Goal: Transaction & Acquisition: Register for event/course

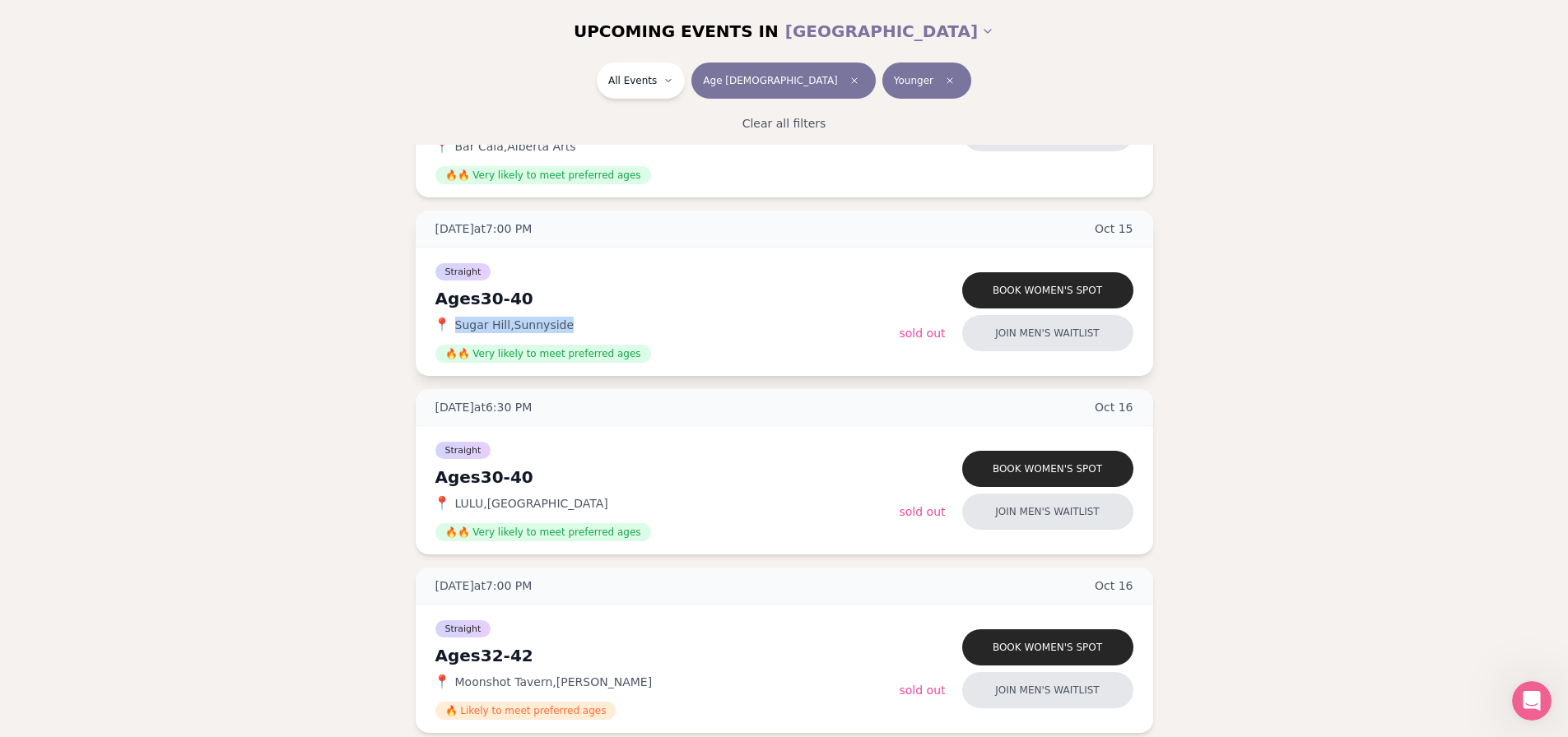
drag, startPoint x: 562, startPoint y: 325, endPoint x: 444, endPoint y: 329, distance: 118.1
click at [444, 329] on div "📍 Sugar Hill , Sunnyside" at bounding box center [668, 325] width 465 height 16
copy div "📍 Sugar Hill , Sunnyside"
click at [1051, 292] on button "Book women's spot" at bounding box center [1049, 291] width 172 height 37
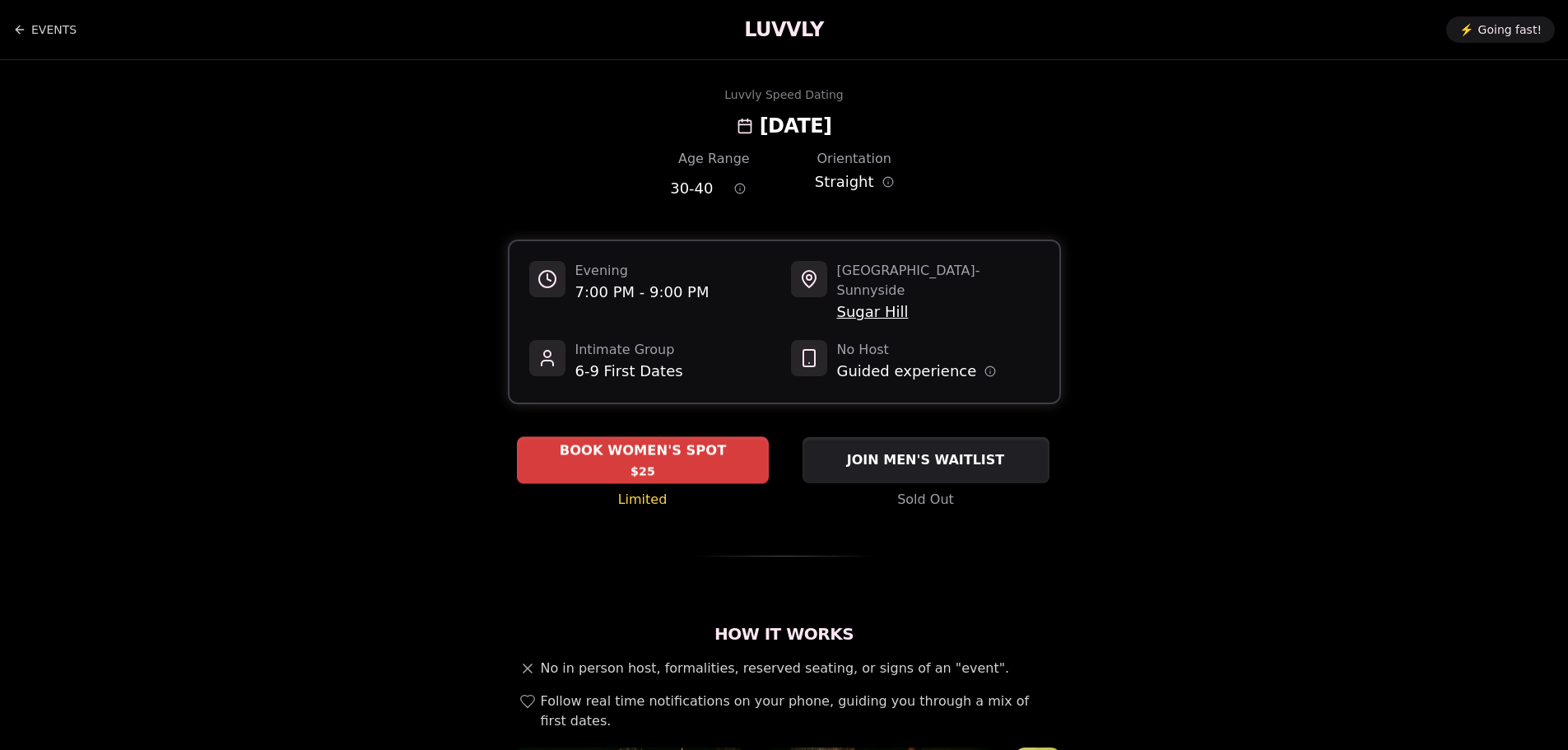
click at [683, 442] on span "BOOK WOMEN'S SPOT" at bounding box center [643, 451] width 173 height 20
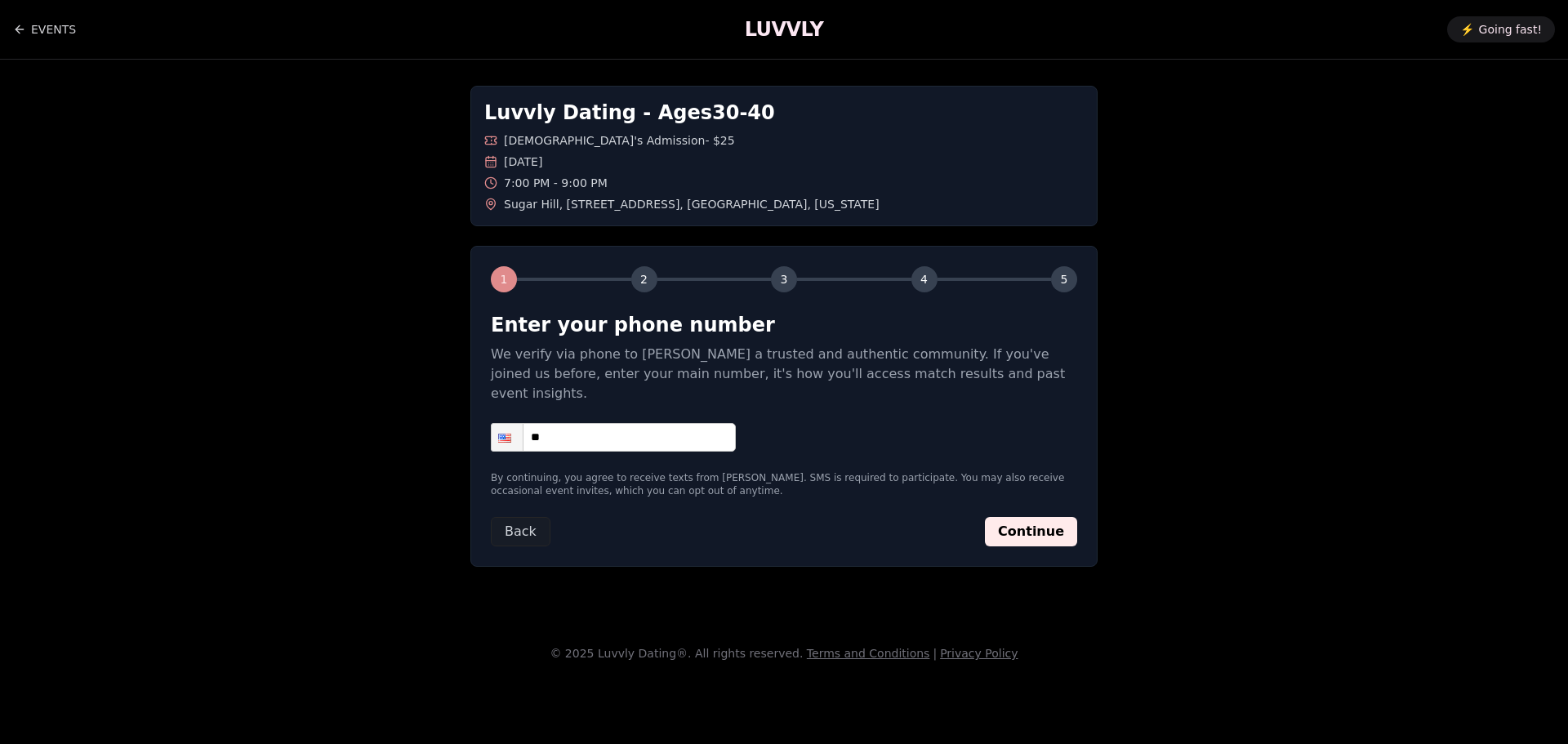
click at [669, 423] on input "**" at bounding box center [613, 437] width 245 height 29
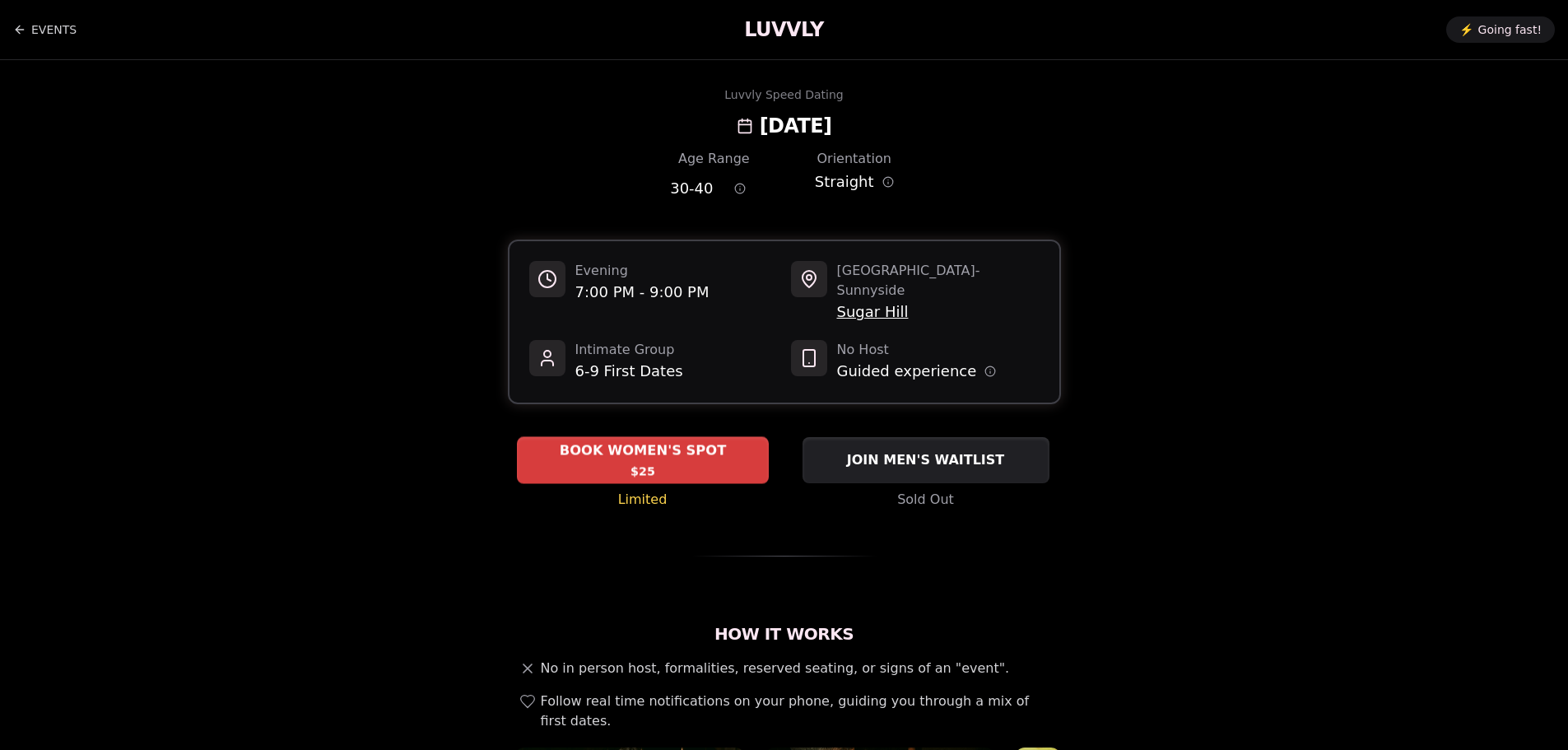
click at [593, 442] on span "BOOK WOMEN'S SPOT" at bounding box center [643, 451] width 173 height 20
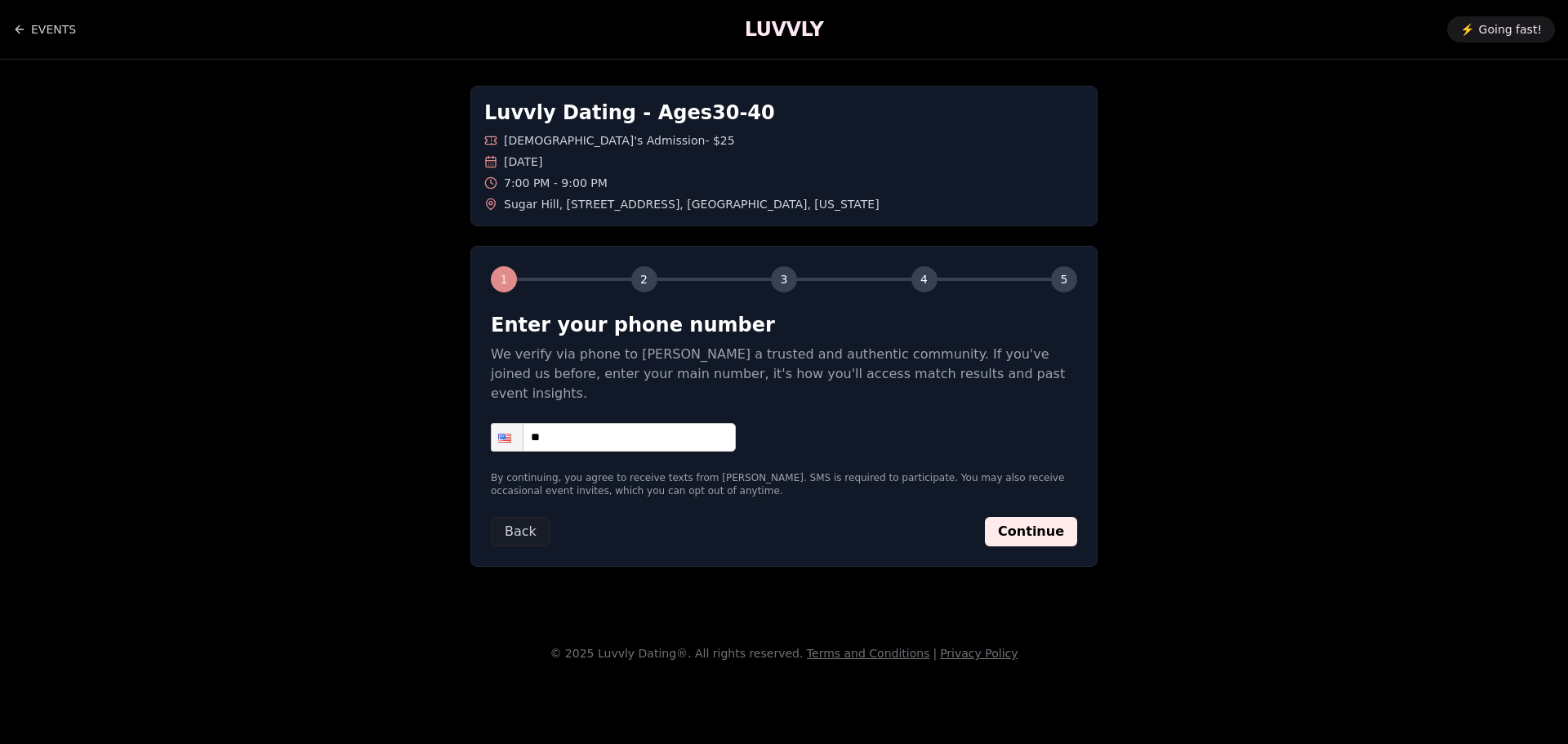
click at [589, 423] on input "**" at bounding box center [613, 437] width 245 height 29
type input "**********"
click at [1047, 517] on button "Continue" at bounding box center [1031, 532] width 93 height 30
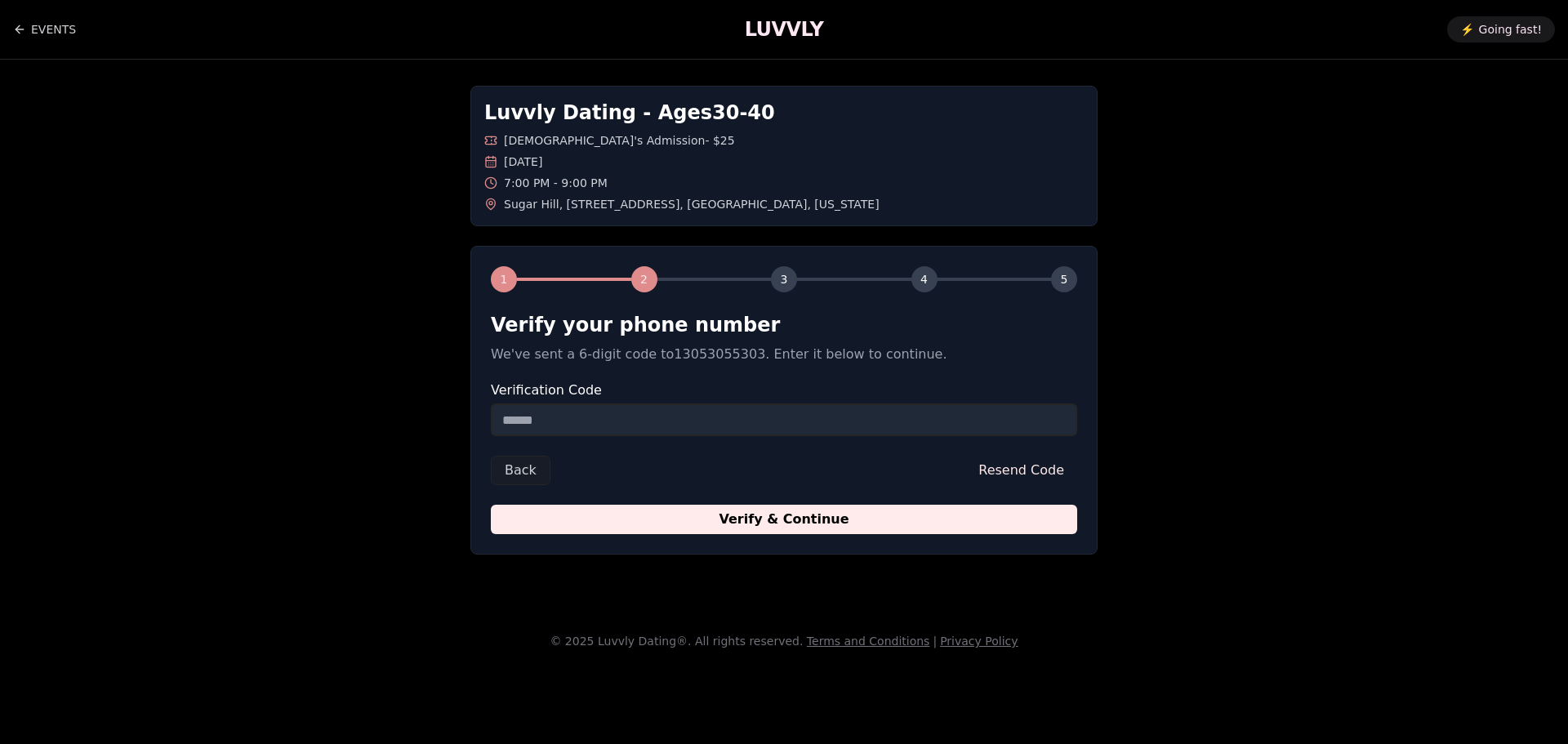
click at [587, 420] on input "Verification Code" at bounding box center [783, 420] width 586 height 33
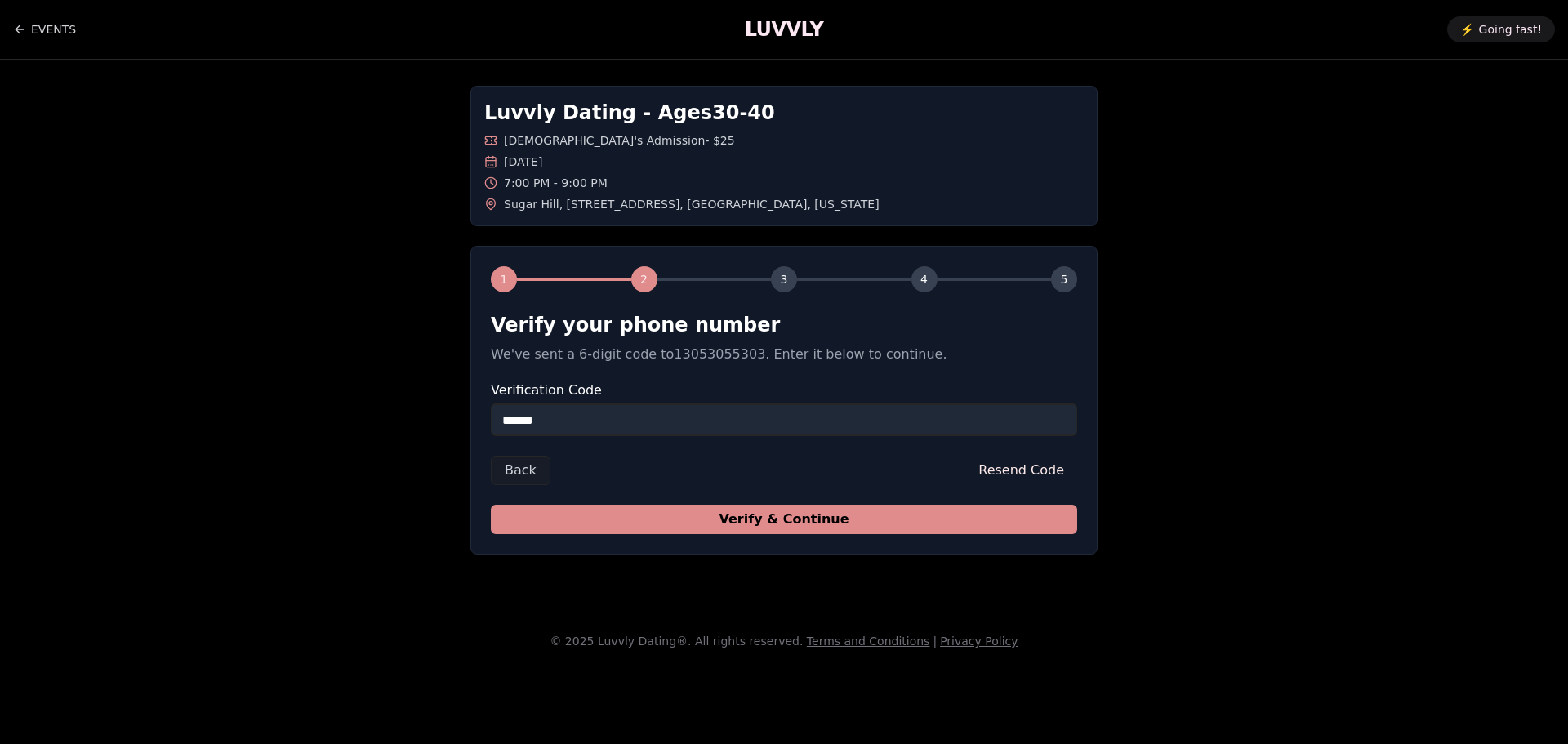
type input "******"
click at [725, 514] on button "Verify & Continue" at bounding box center [783, 519] width 586 height 30
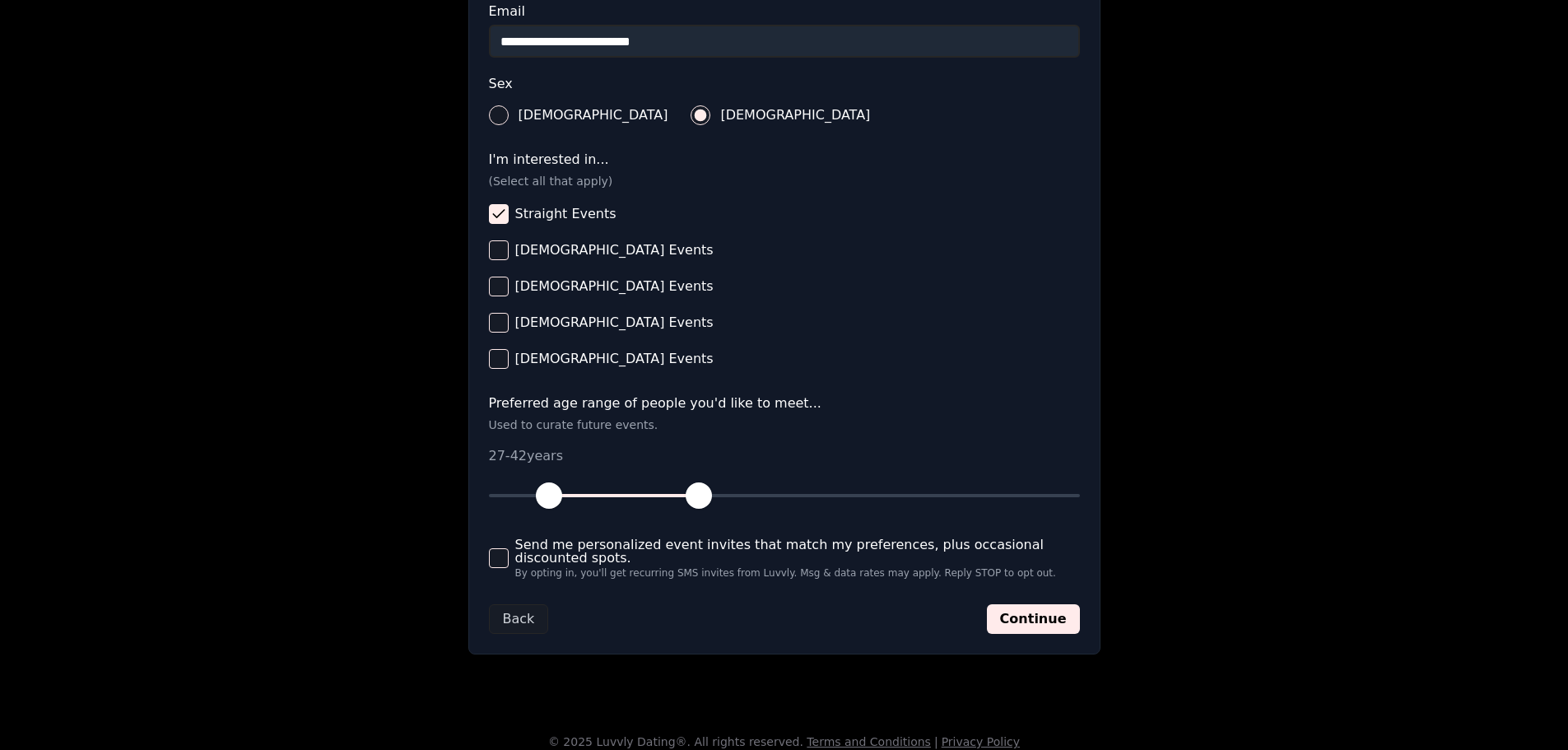
scroll to position [563, 0]
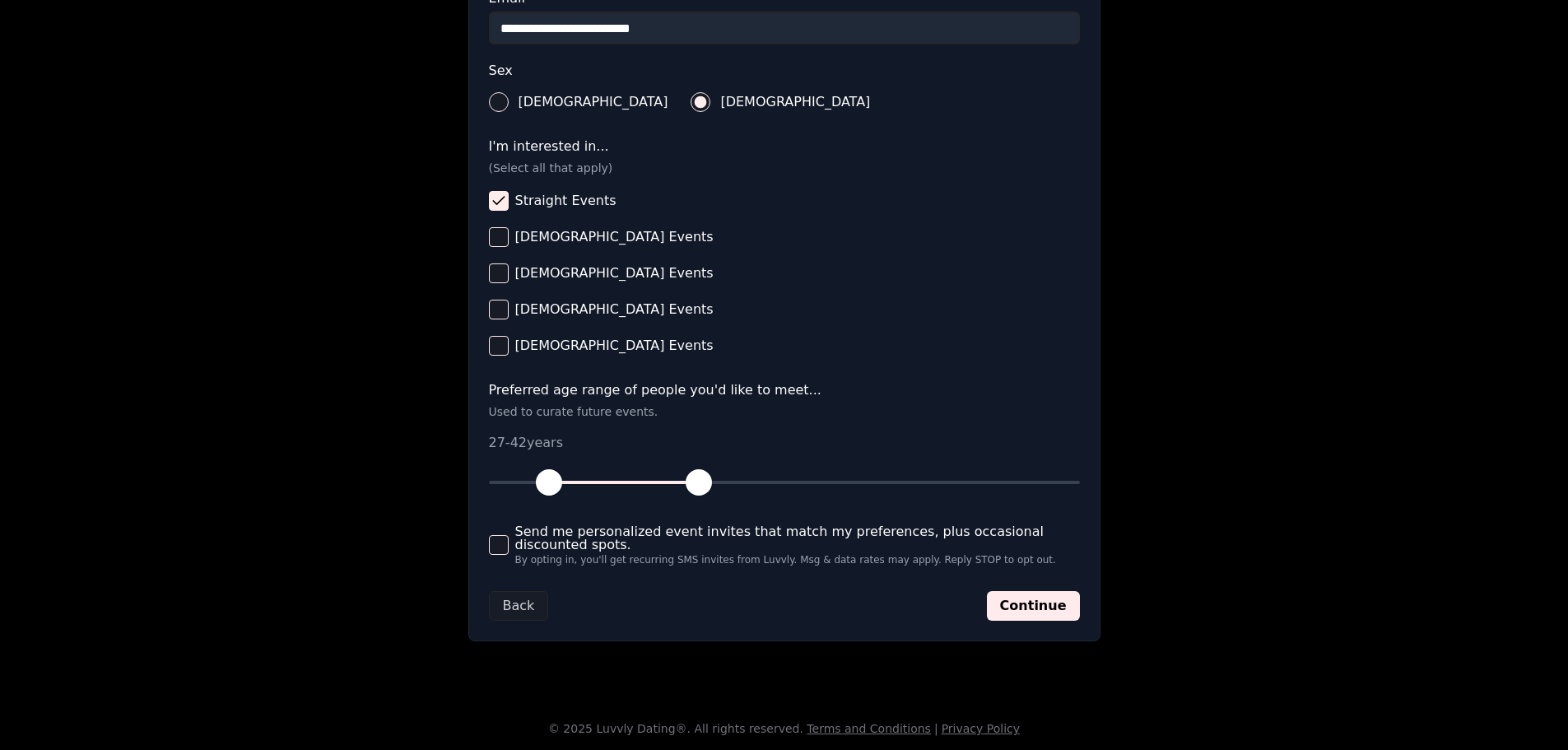
click at [492, 538] on button "Send me personalized event invites that match my preferences, plus occasional d…" at bounding box center [498, 545] width 20 height 20
click at [506, 540] on button "Send me personalized event invites that match my preferences, plus occasional d…" at bounding box center [498, 545] width 20 height 20
click at [1050, 610] on button "Continue" at bounding box center [1033, 605] width 93 height 30
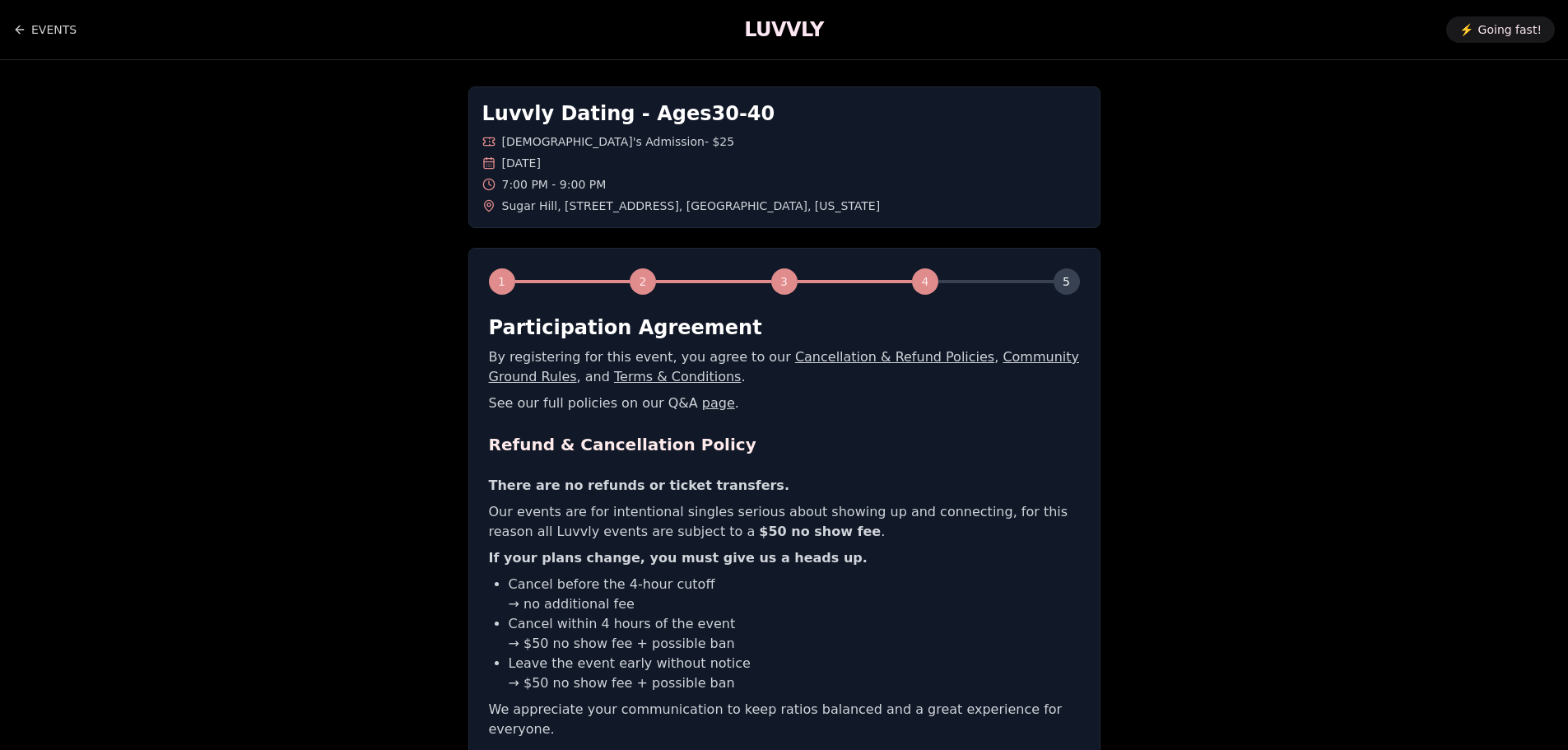
scroll to position [204, 0]
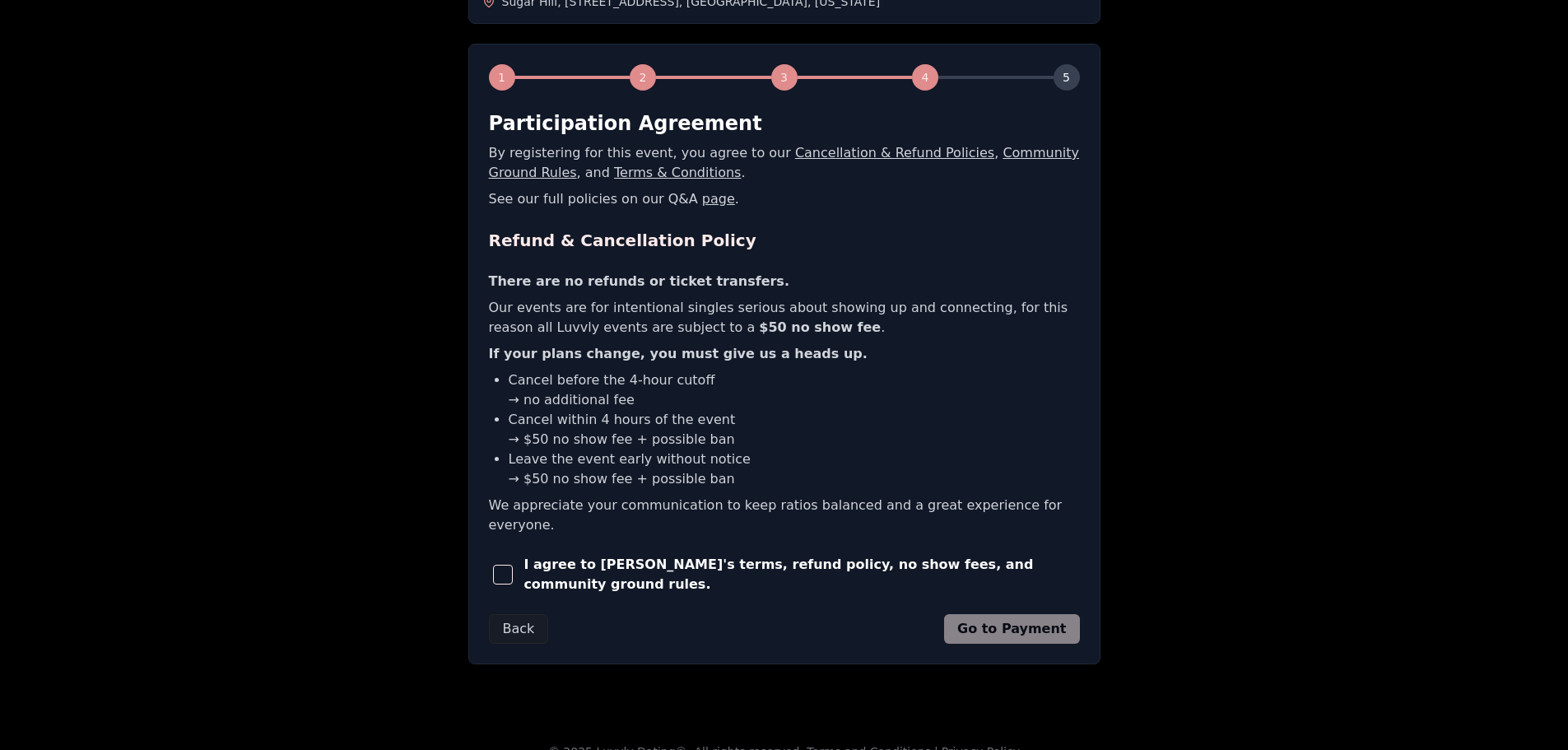
click at [508, 565] on span "button" at bounding box center [503, 575] width 20 height 20
click at [1053, 614] on button "Go to Payment" at bounding box center [1012, 629] width 136 height 30
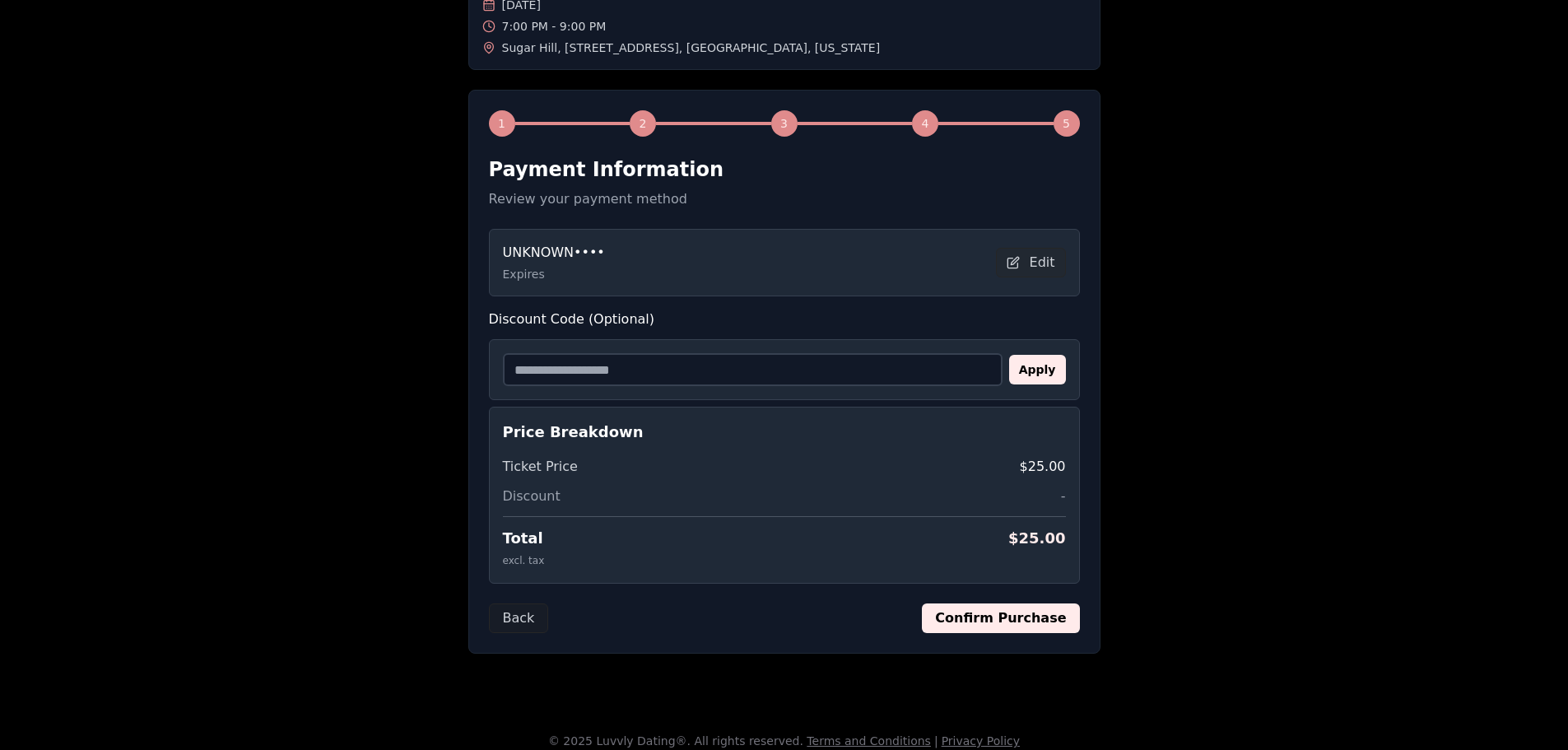
scroll to position [171, 0]
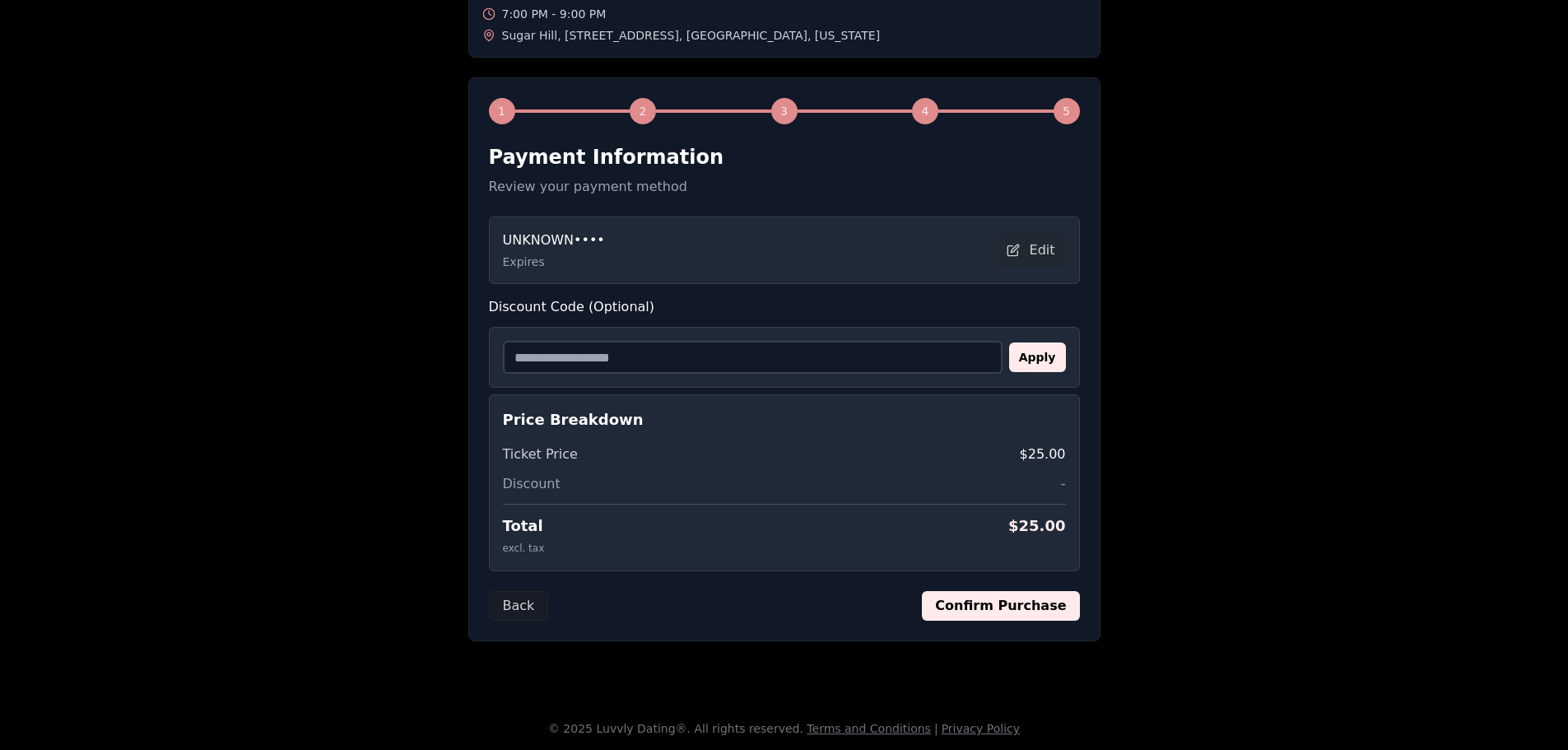
click at [1002, 602] on button "Confirm Purchase" at bounding box center [1000, 605] width 157 height 30
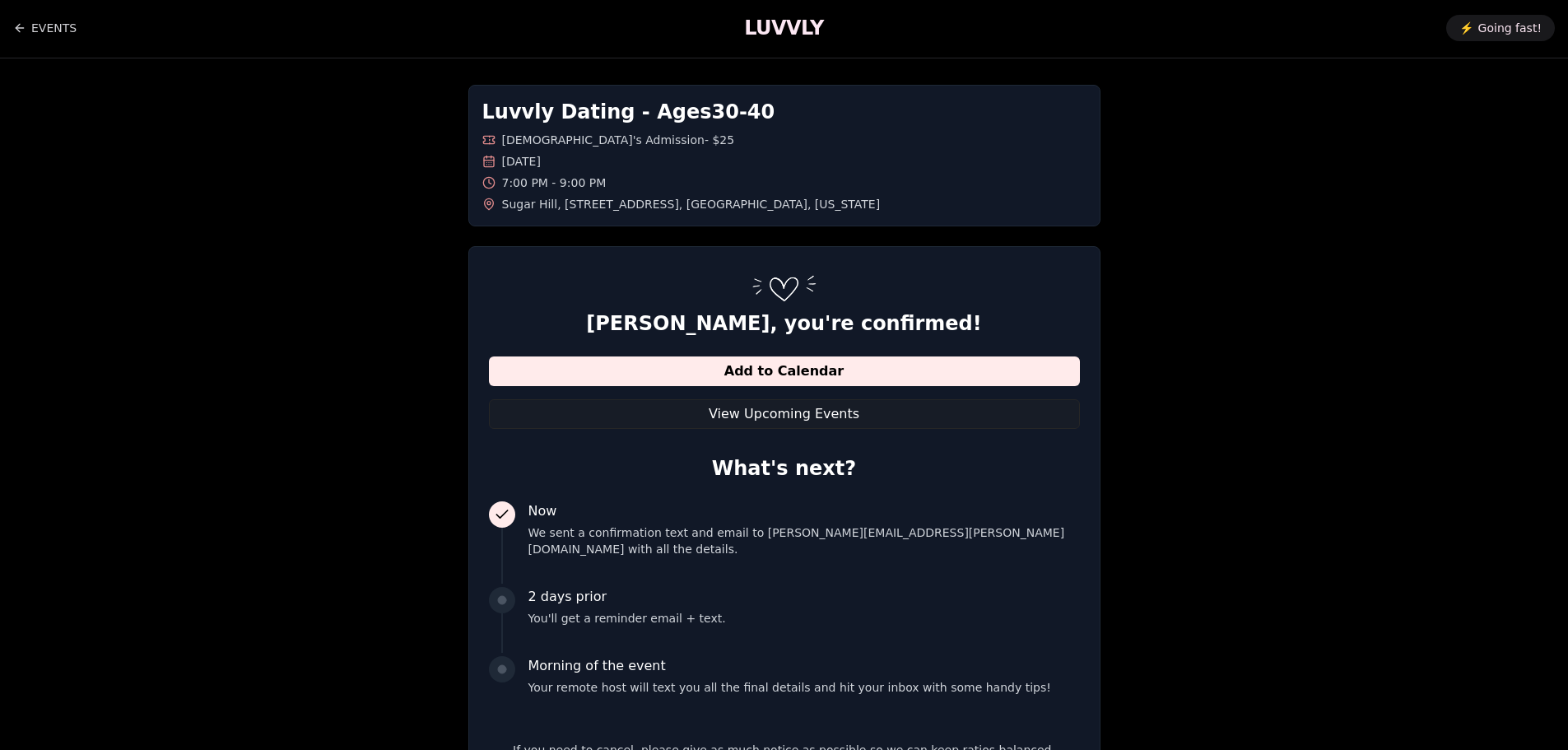
scroll to position [0, 0]
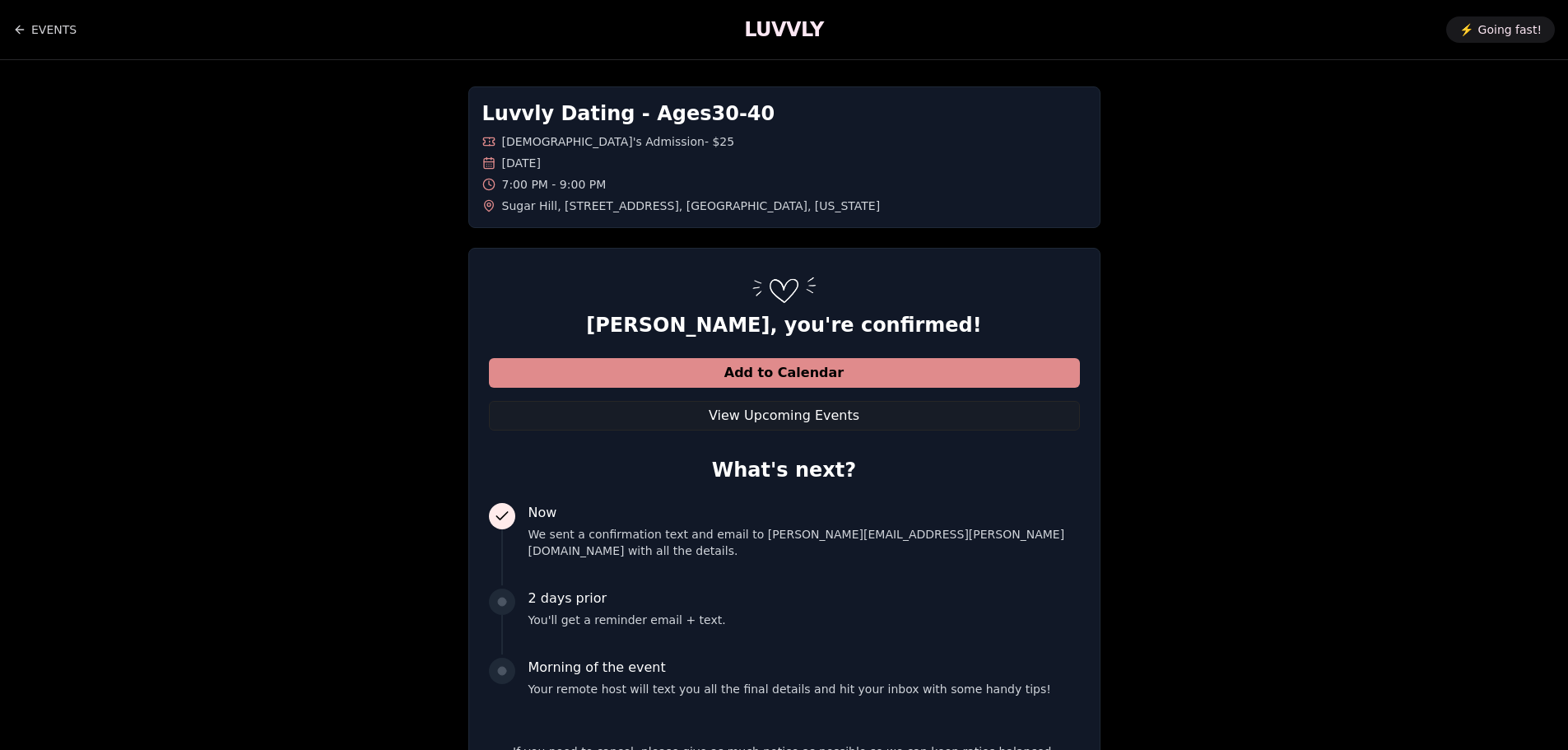
click at [794, 378] on button "Add to Calendar" at bounding box center [784, 373] width 591 height 30
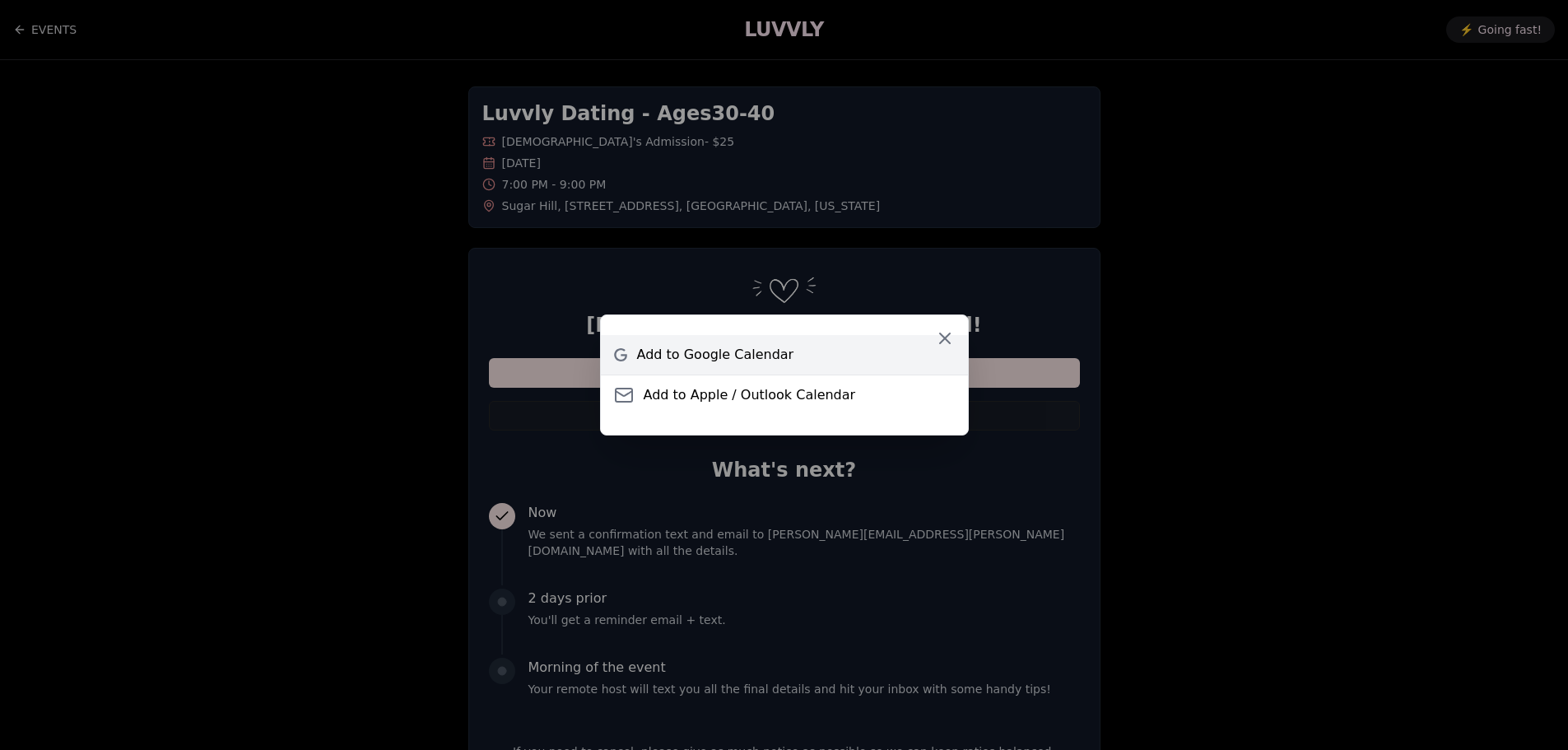
click at [797, 356] on link "Add to Google Calendar" at bounding box center [784, 355] width 367 height 40
